Goal: Transaction & Acquisition: Book appointment/travel/reservation

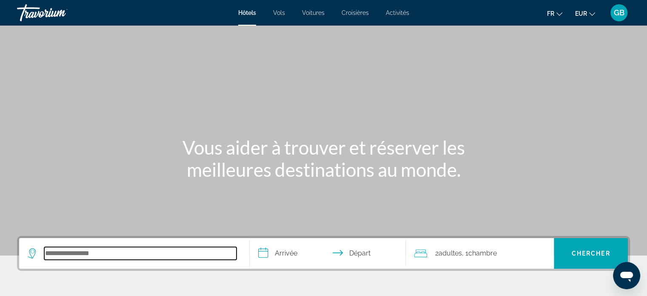
click at [75, 256] on input "Search hotel destination" at bounding box center [140, 253] width 192 height 13
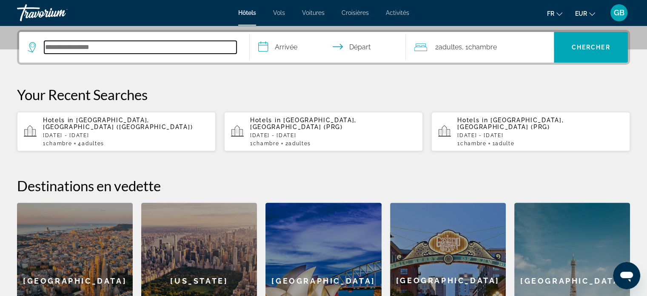
scroll to position [208, 0]
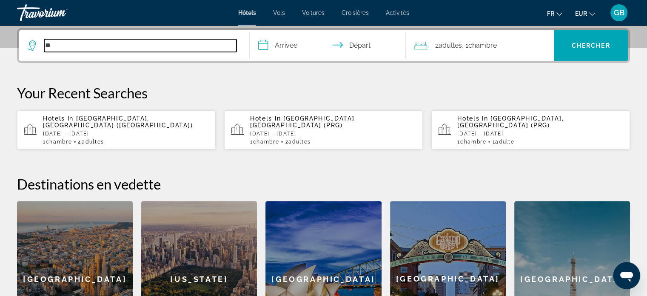
type input "**"
click at [81, 41] on input "**" at bounding box center [140, 45] width 192 height 13
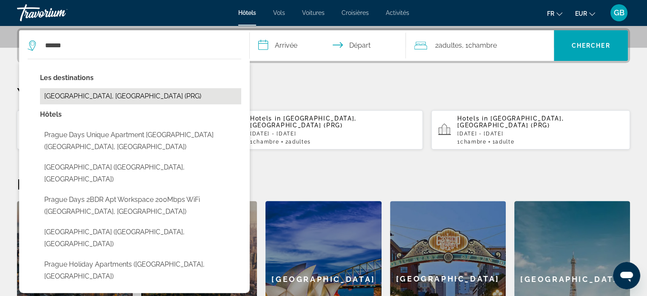
click at [112, 95] on button "[GEOGRAPHIC_DATA], [GEOGRAPHIC_DATA] (PRG)" at bounding box center [140, 96] width 201 height 16
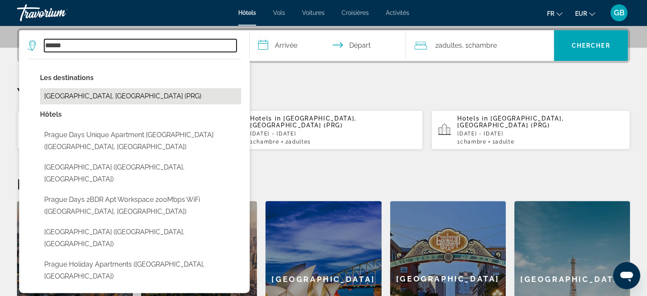
type input "**********"
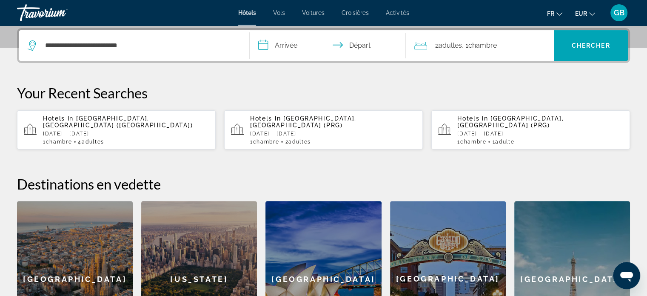
click at [296, 42] on input "**********" at bounding box center [330, 46] width 160 height 33
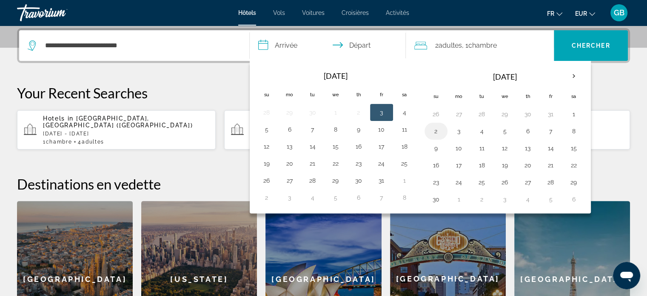
click at [435, 131] on button "2" at bounding box center [436, 131] width 14 height 12
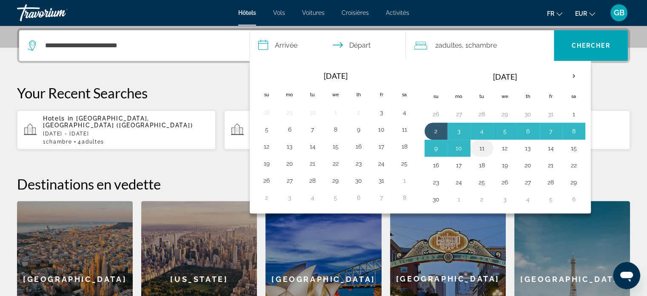
click at [482, 149] on button "11" at bounding box center [482, 148] width 14 height 12
type input "**********"
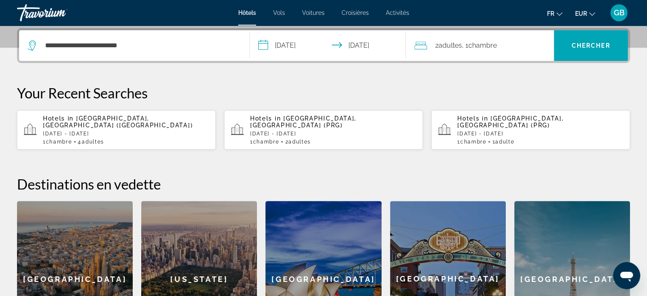
click at [446, 42] on span "Adultes" at bounding box center [449, 45] width 23 height 8
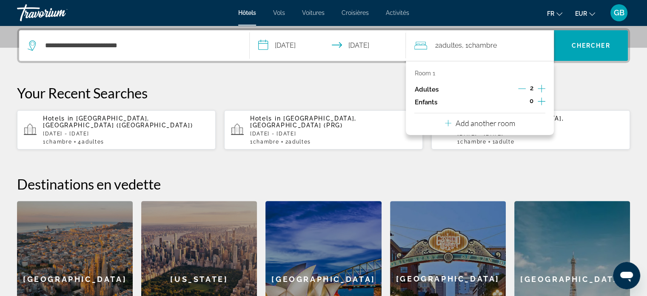
click at [521, 87] on icon "Decrement adults" at bounding box center [522, 89] width 8 height 8
click at [586, 40] on span "Search" at bounding box center [591, 45] width 74 height 20
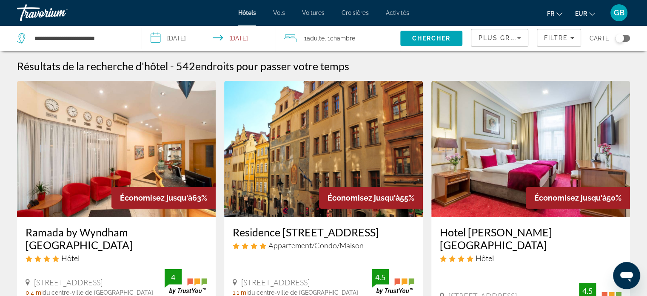
click at [521, 35] on icon "Sort by" at bounding box center [519, 38] width 10 height 10
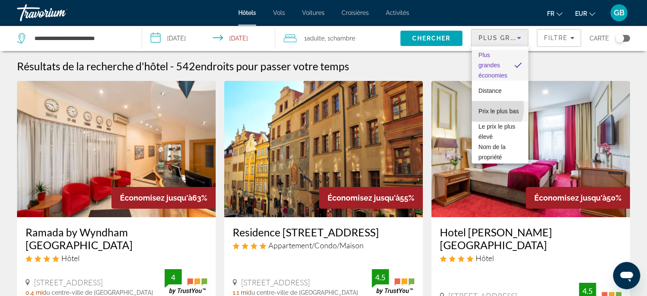
click at [486, 108] on span "Prix le plus bas" at bounding box center [499, 111] width 40 height 7
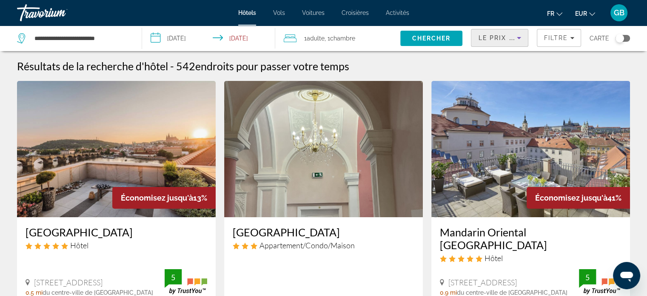
click at [519, 37] on icon "Sort by" at bounding box center [519, 38] width 4 height 2
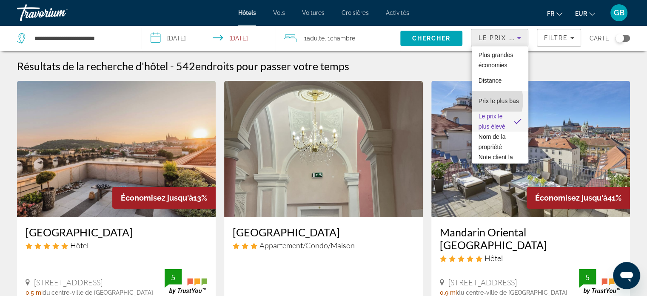
click at [482, 100] on span "Prix le plus bas" at bounding box center [499, 101] width 40 height 10
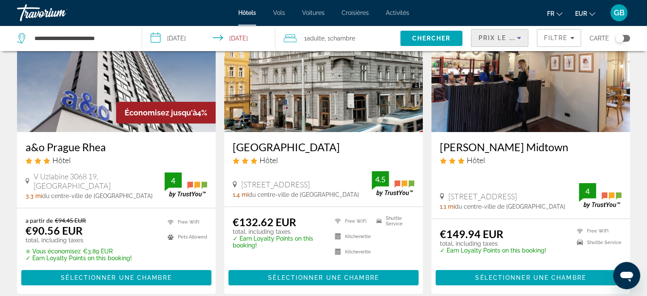
scroll to position [82, 0]
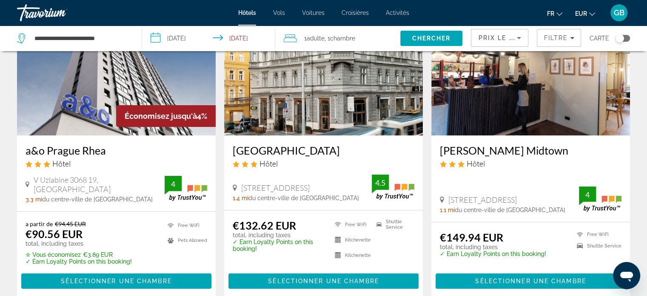
click at [68, 132] on img "Main content" at bounding box center [116, 67] width 199 height 136
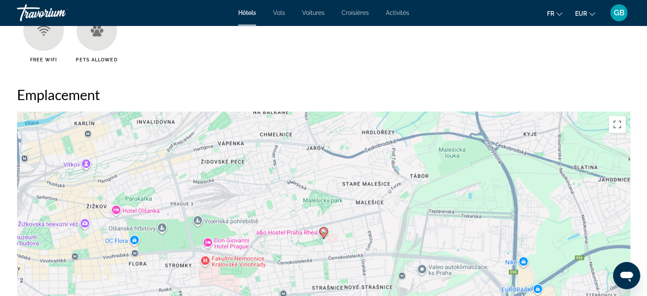
scroll to position [766, 0]
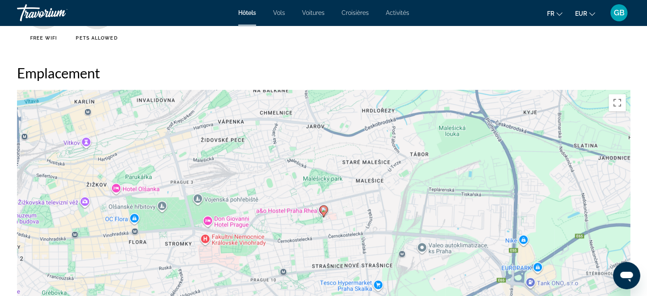
click at [457, 212] on div "Pour activer le glissement avec le clavier, appuyez sur Alt+Entrée. Une fois ce…" at bounding box center [323, 217] width 613 height 255
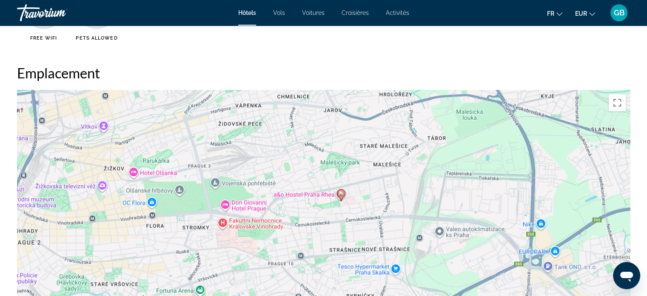
drag, startPoint x: 197, startPoint y: 212, endPoint x: 221, endPoint y: 195, distance: 28.8
click at [221, 195] on div "Pour activer le glissement avec le clavier, appuyez sur Alt+Entrée. Une fois ce…" at bounding box center [323, 217] width 613 height 255
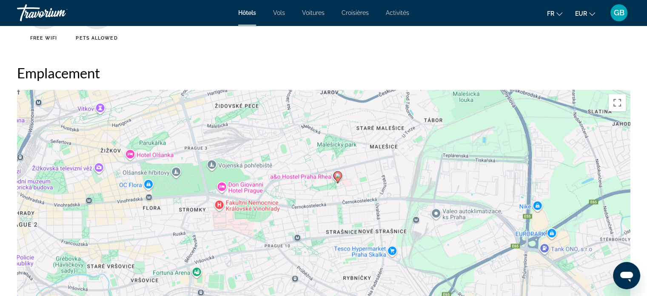
drag, startPoint x: 388, startPoint y: 228, endPoint x: 384, endPoint y: 208, distance: 20.4
click at [384, 208] on div "Pour activer le glissement avec le clavier, appuyez sur Alt+Entrée. Une fois ce…" at bounding box center [323, 217] width 613 height 255
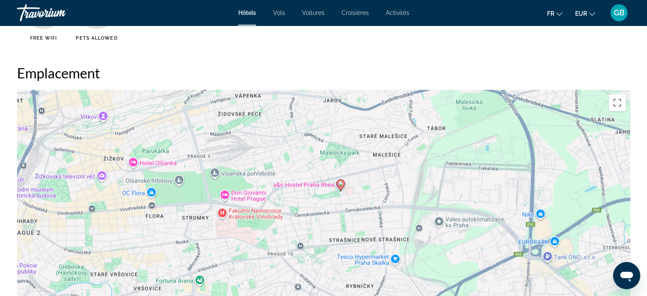
click at [354, 232] on div "Pour activer le glissement avec le clavier, appuyez sur Alt+Entrée. Une fois ce…" at bounding box center [323, 217] width 613 height 255
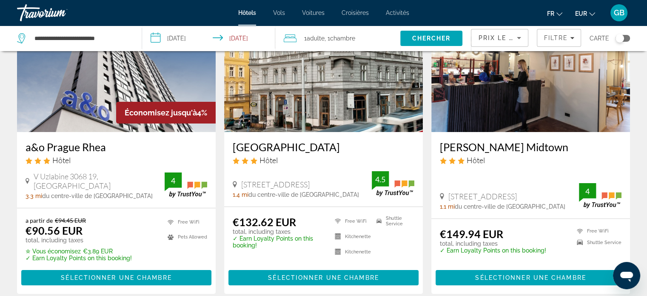
scroll to position [102, 0]
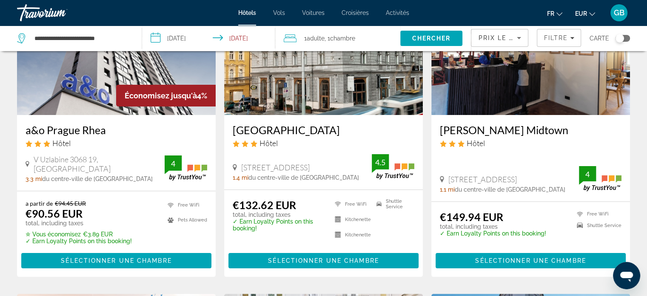
click at [315, 106] on img "Main content" at bounding box center [323, 47] width 199 height 136
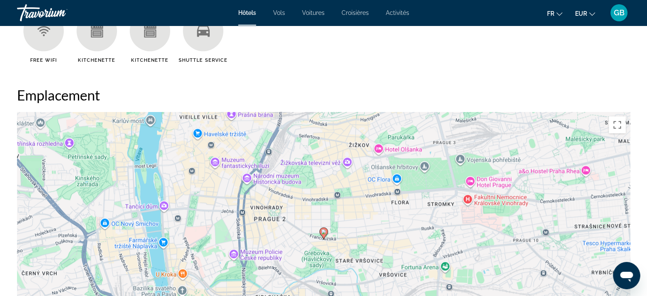
scroll to position [834, 0]
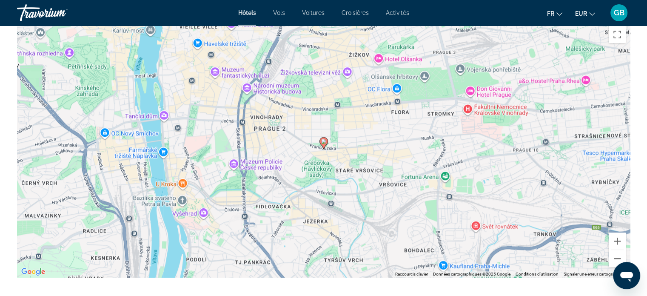
click at [324, 145] on icon "Main content" at bounding box center [324, 142] width 8 height 11
click at [322, 138] on icon "Main content" at bounding box center [324, 142] width 8 height 11
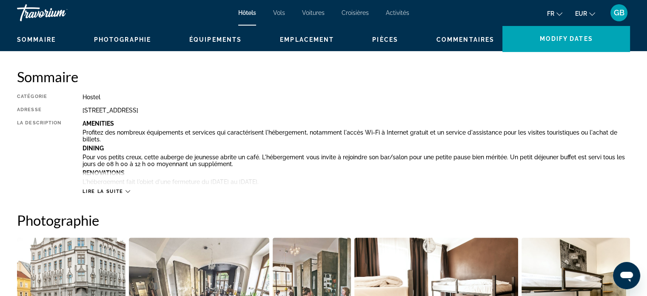
scroll to position [252, 0]
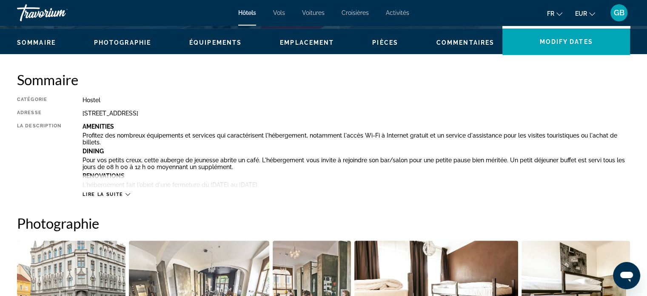
click at [111, 192] on span "Lire la suite" at bounding box center [103, 195] width 40 height 6
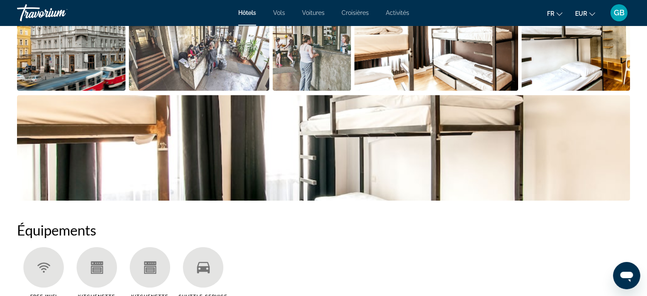
scroll to position [763, 0]
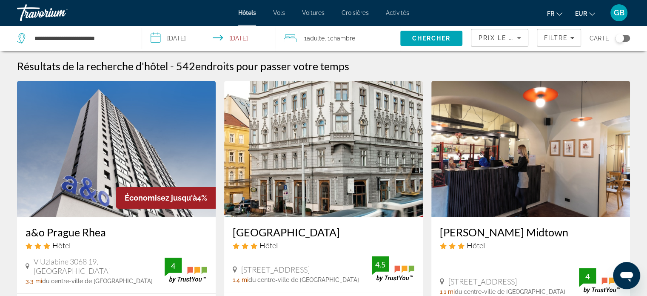
click at [146, 149] on img "Main content" at bounding box center [116, 149] width 199 height 136
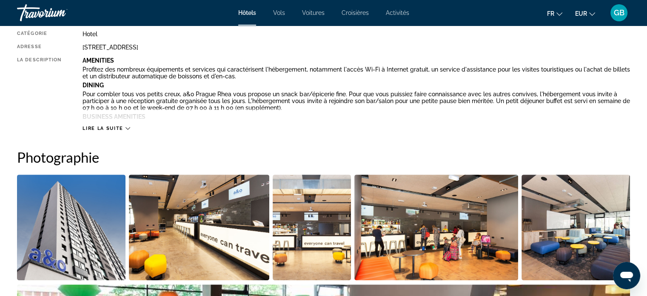
scroll to position [358, 0]
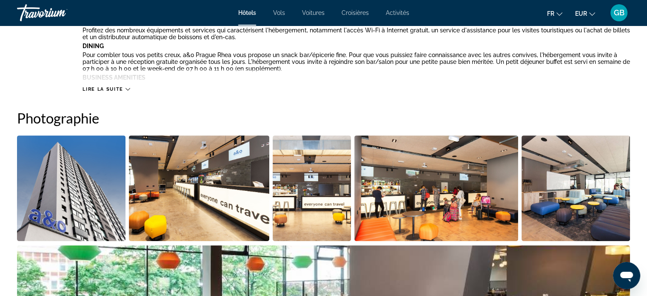
click at [99, 88] on span "Lire la suite" at bounding box center [103, 89] width 40 height 6
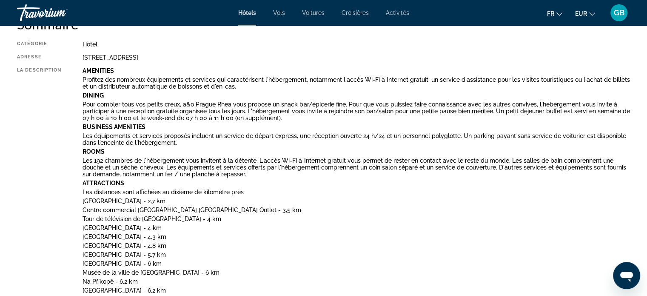
scroll to position [306, 0]
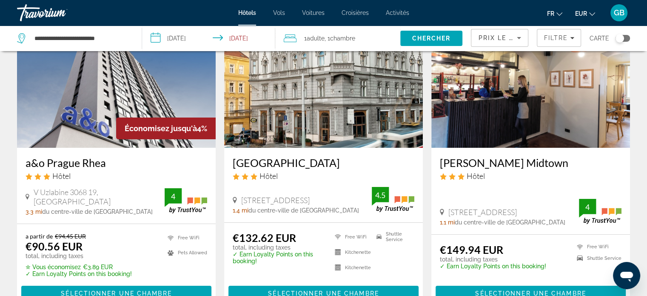
scroll to position [85, 0]
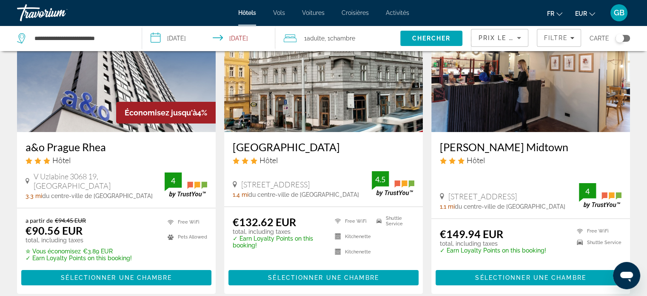
click at [532, 97] on img "Main content" at bounding box center [531, 64] width 199 height 136
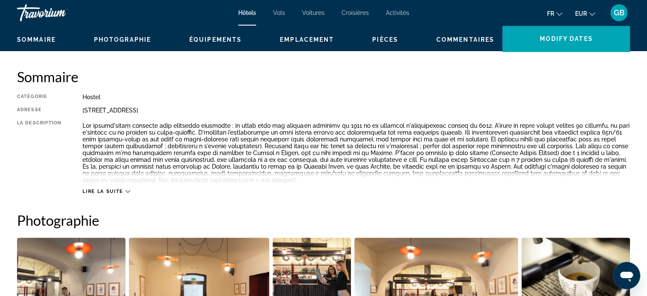
scroll to position [272, 0]
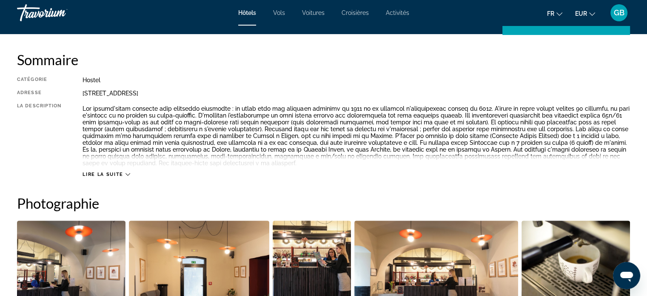
click at [102, 173] on span "Lire la suite" at bounding box center [103, 175] width 40 height 6
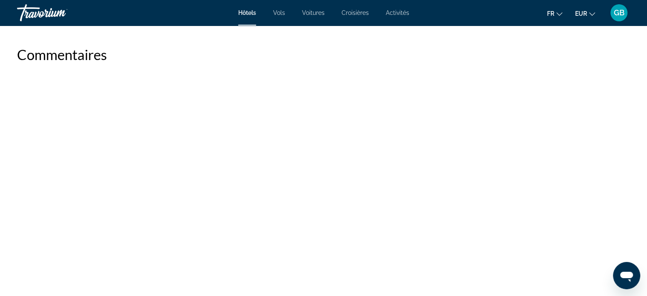
scroll to position [1464, 0]
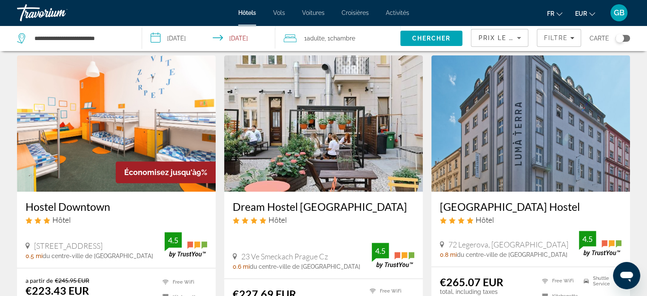
scroll to position [358, 0]
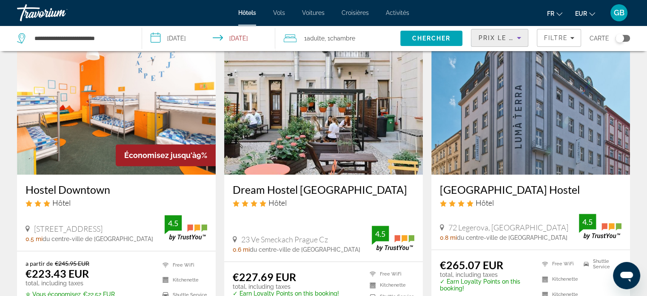
click at [522, 38] on icon "Sort by" at bounding box center [519, 38] width 10 height 10
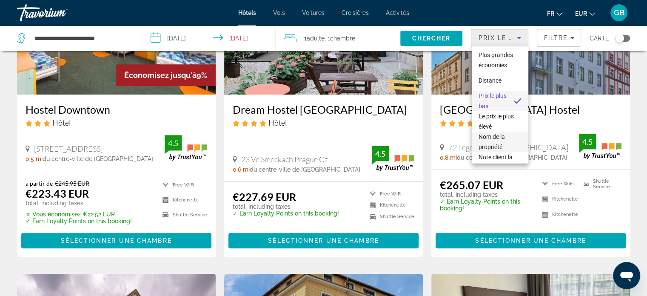
scroll to position [435, 0]
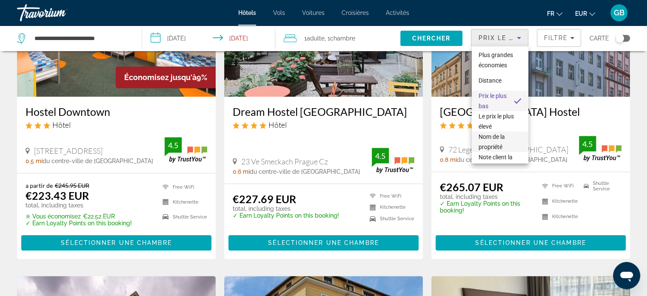
click at [132, 148] on div at bounding box center [323, 148] width 647 height 296
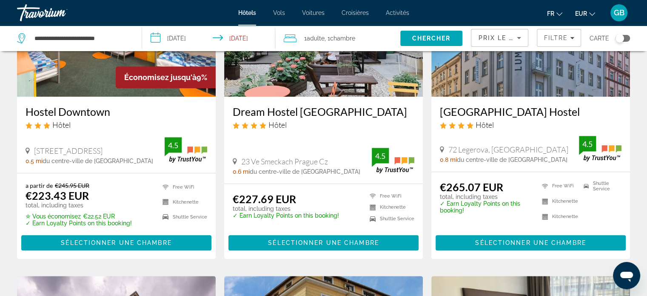
click at [91, 112] on h3 "Hostel Downtown" at bounding box center [117, 111] width 182 height 13
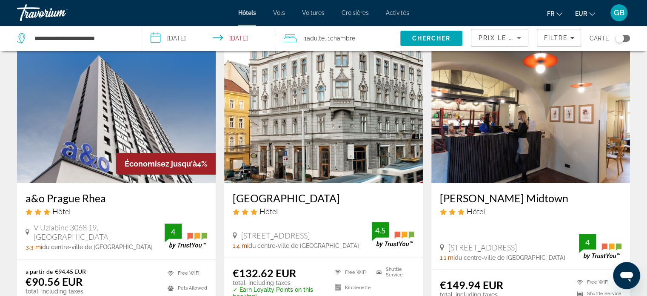
scroll to position [51, 0]
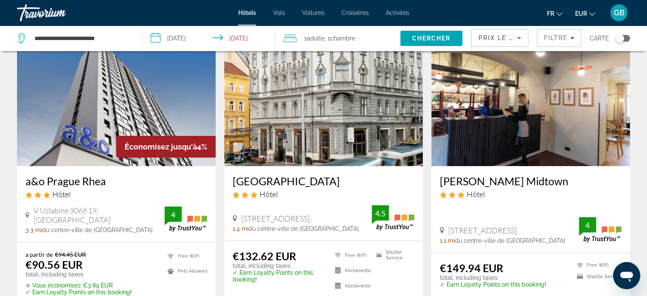
click at [84, 109] on img "Main content" at bounding box center [116, 98] width 199 height 136
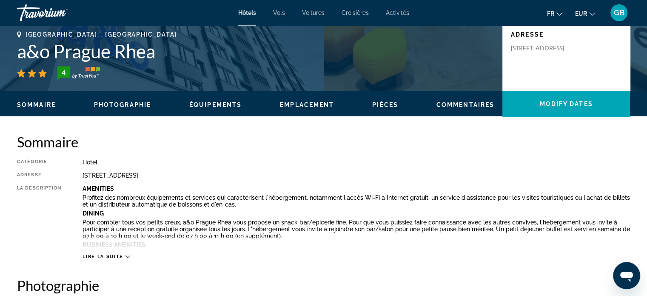
scroll to position [187, 0]
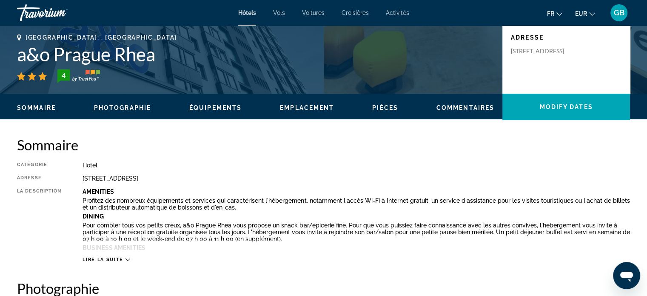
click at [119, 256] on button "Lire la suite" at bounding box center [106, 259] width 47 height 6
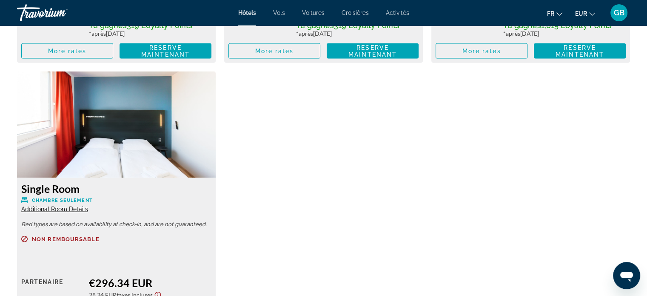
scroll to position [1686, 0]
